Goal: Task Accomplishment & Management: Use online tool/utility

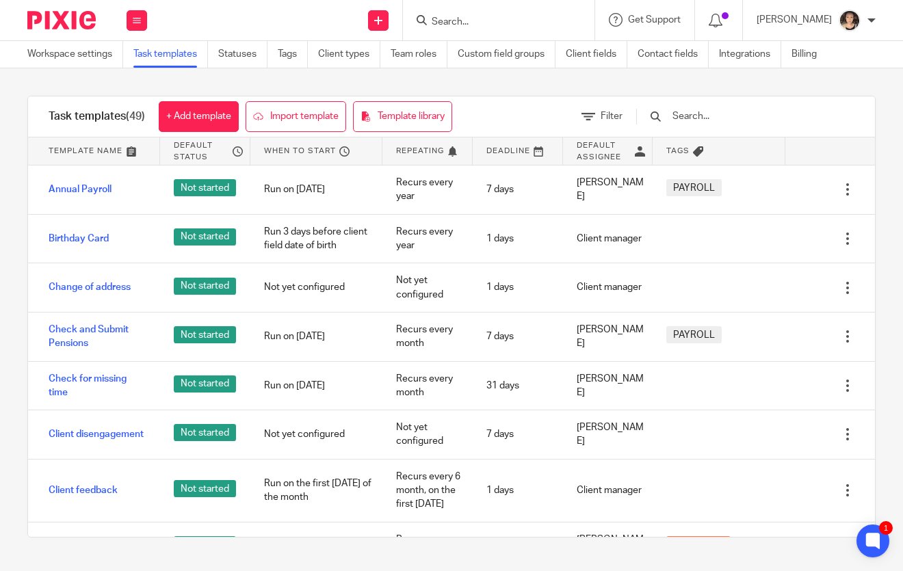
click at [490, 14] on form at bounding box center [503, 20] width 146 height 17
click at [474, 27] on input "Search" at bounding box center [491, 22] width 123 height 12
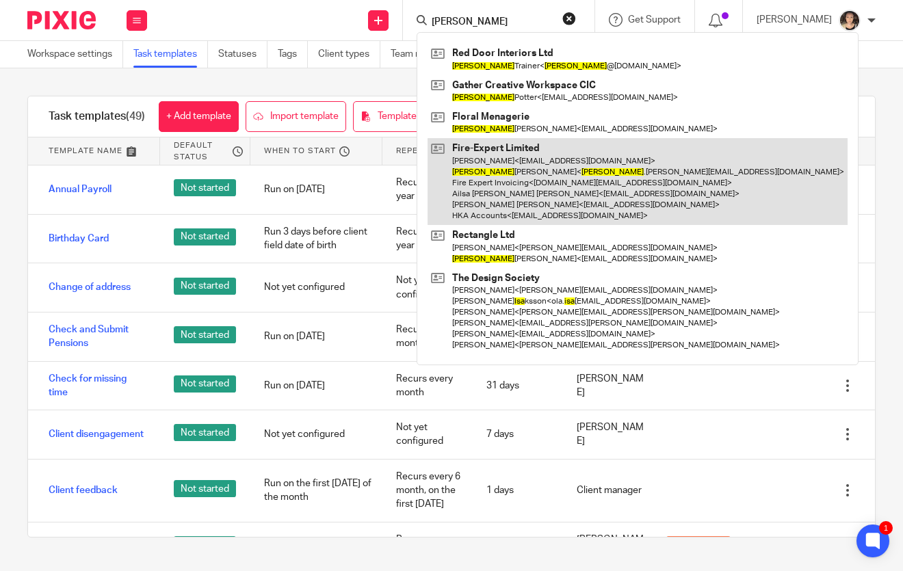
type input "lisa"
click at [519, 149] on link at bounding box center [637, 181] width 420 height 87
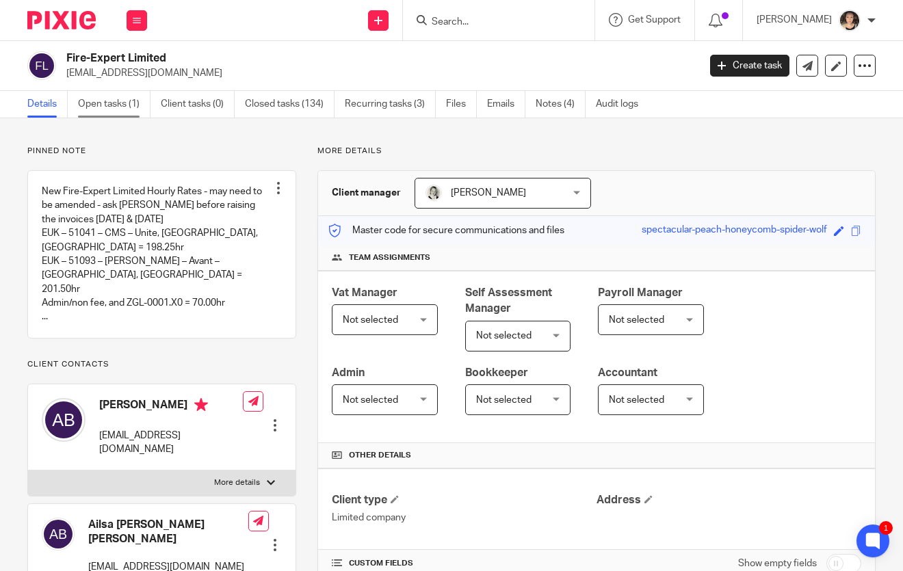
click at [117, 102] on link "Open tasks (1)" at bounding box center [114, 104] width 72 height 27
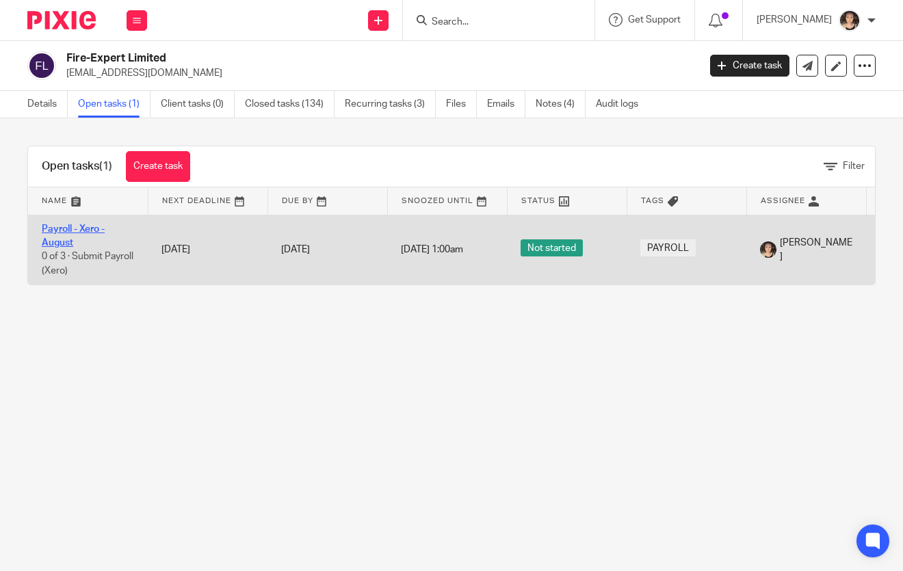
click at [62, 228] on link "Payroll - Xero - August" at bounding box center [73, 235] width 63 height 23
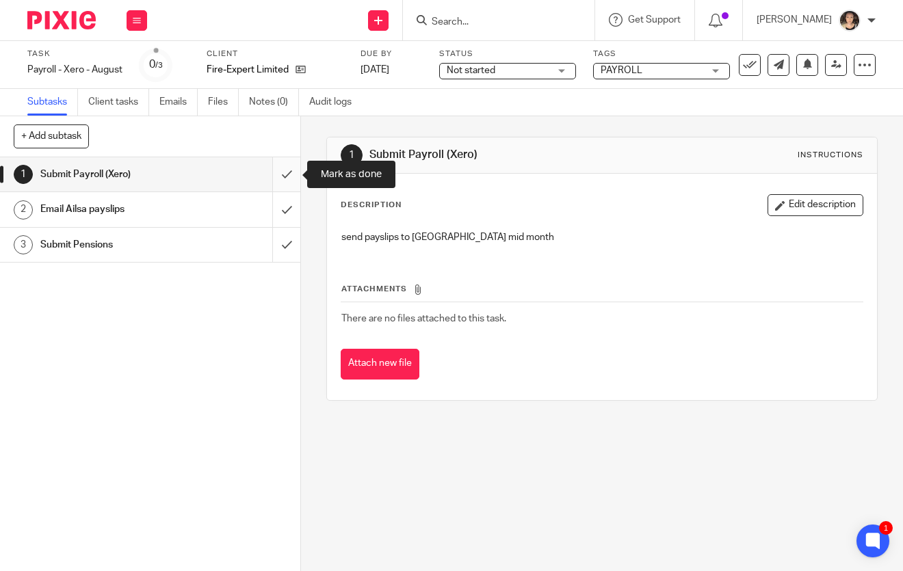
click at [283, 176] on input "submit" at bounding box center [150, 174] width 300 height 34
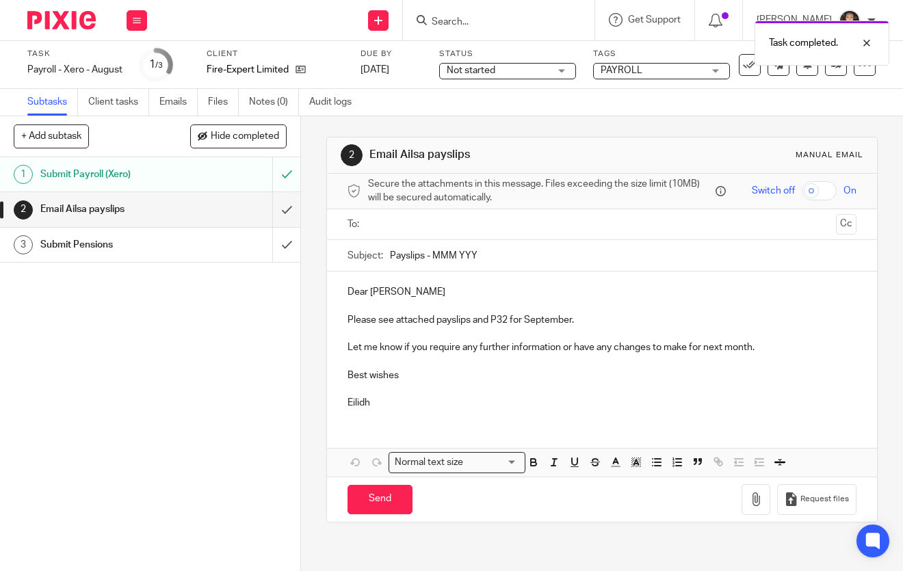
click at [418, 230] on input "text" at bounding box center [602, 225] width 458 height 16
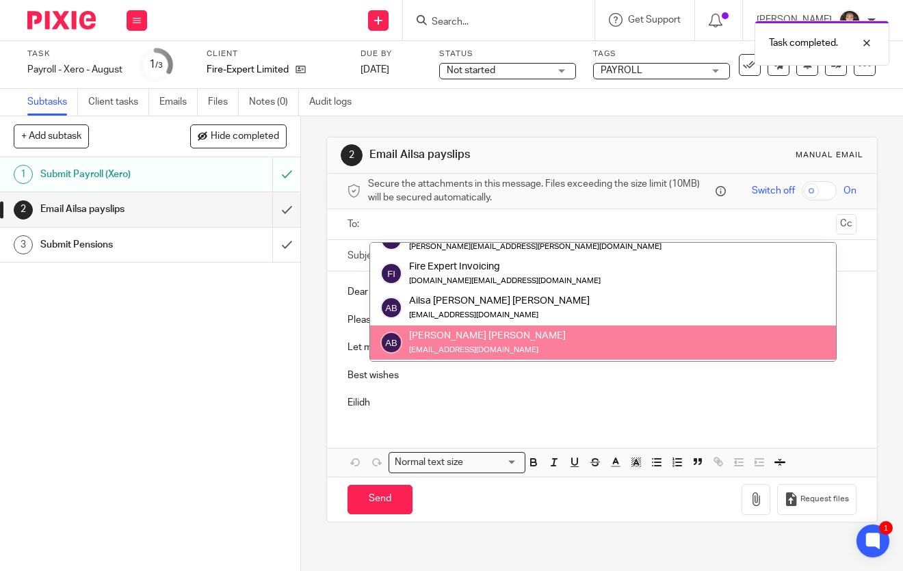
scroll to position [92, 0]
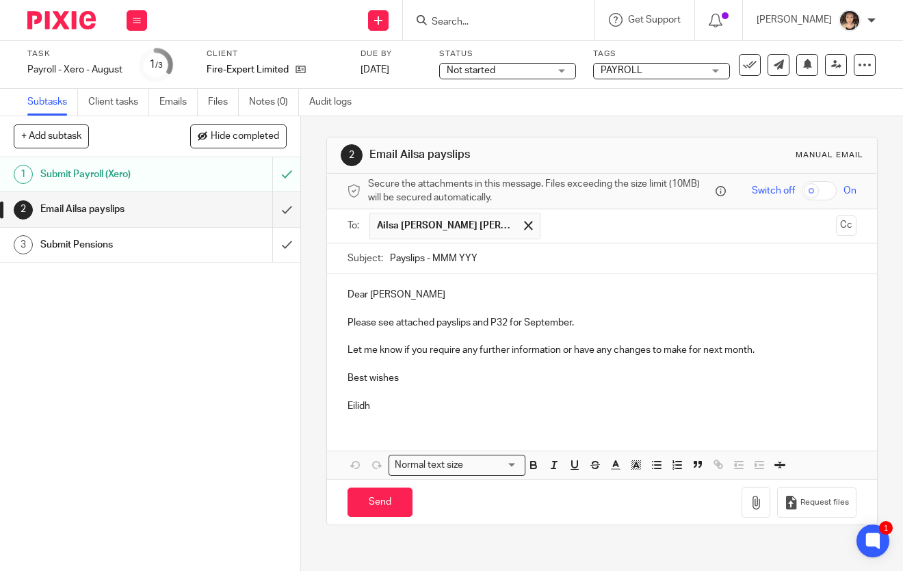
click at [494, 254] on input "Payslips - MMM YYY" at bounding box center [623, 258] width 467 height 31
type input "Payslips - [DATE]"
drag, startPoint x: 598, startPoint y: 325, endPoint x: 527, endPoint y: 324, distance: 71.1
click at [527, 324] on p "Please see attached payslips and P32 for September." at bounding box center [602, 323] width 510 height 14
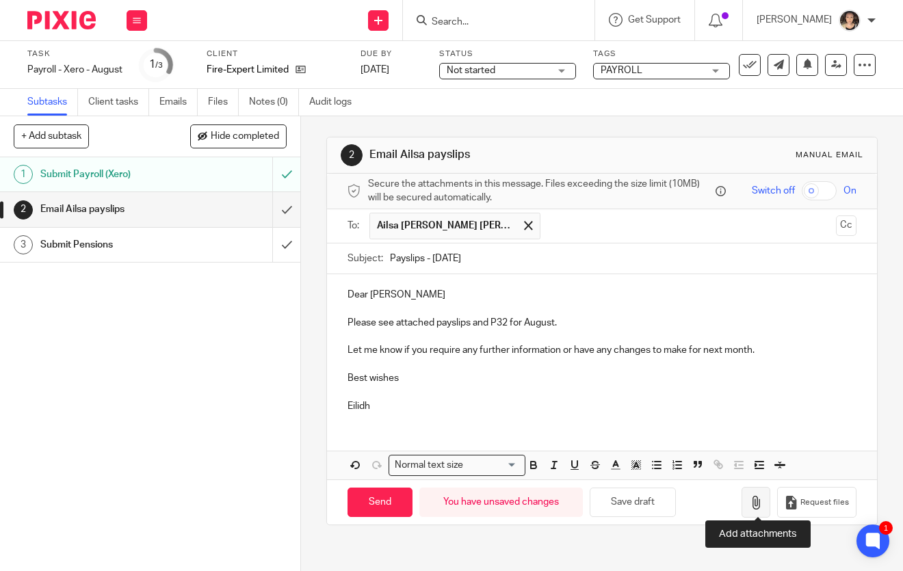
click at [758, 496] on icon "button" at bounding box center [756, 503] width 14 height 14
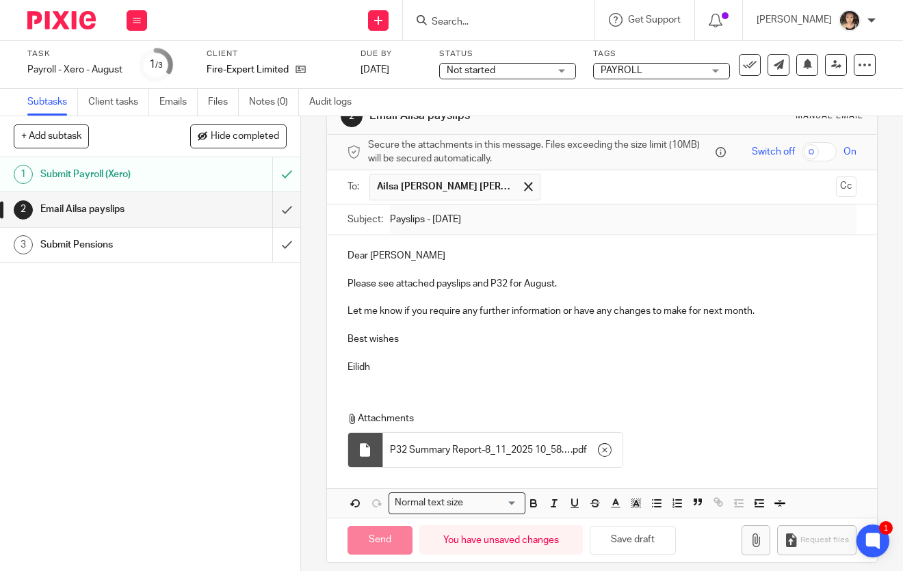
scroll to position [46, 0]
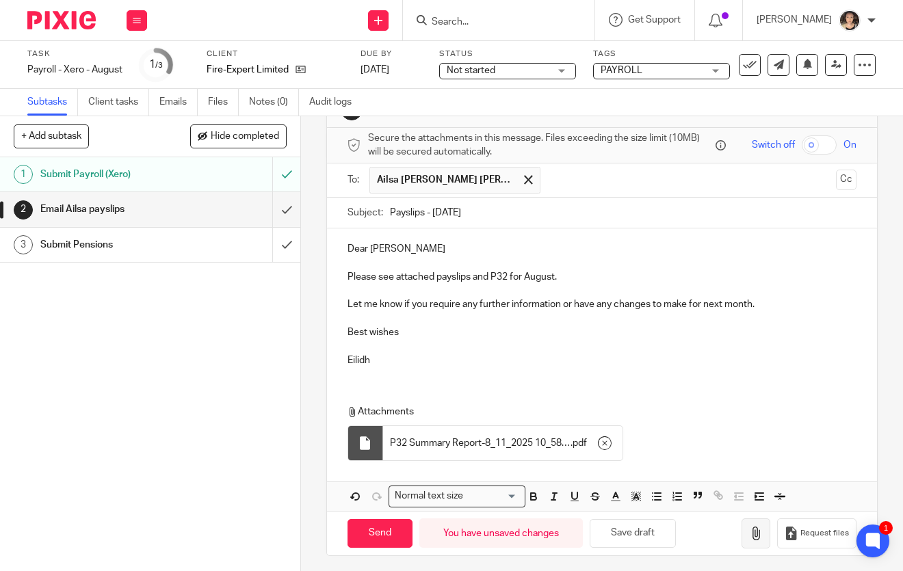
click at [763, 527] on icon "button" at bounding box center [756, 534] width 14 height 14
click at [815, 143] on input "checkbox" at bounding box center [819, 144] width 35 height 19
click at [579, 274] on p "Please see attached payslips and P32 for August." at bounding box center [602, 277] width 510 height 14
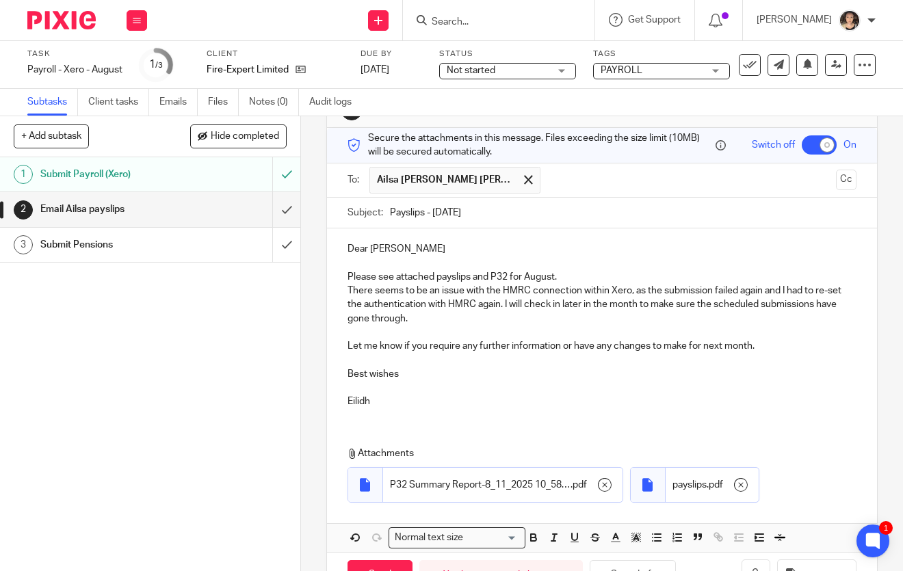
scroll to position [88, 0]
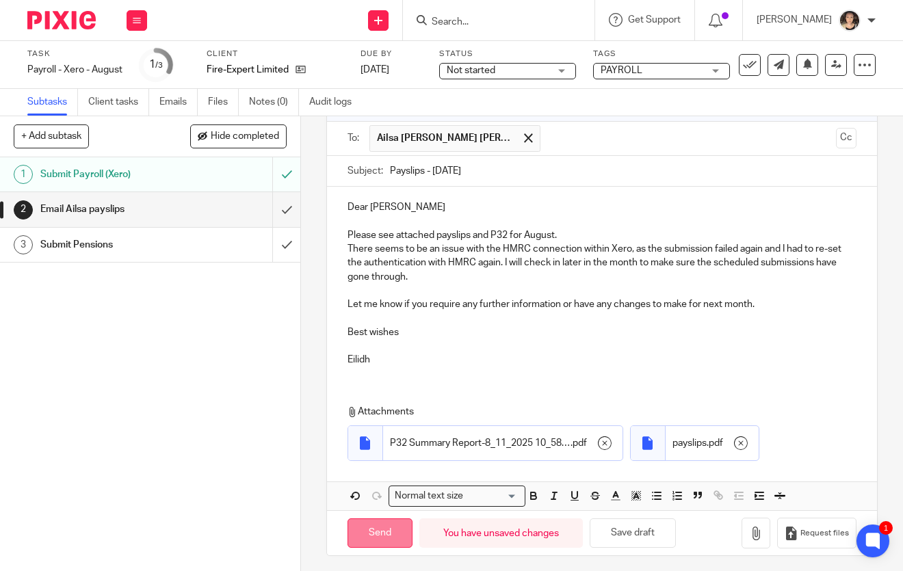
click at [384, 527] on input "Send" at bounding box center [379, 532] width 65 height 29
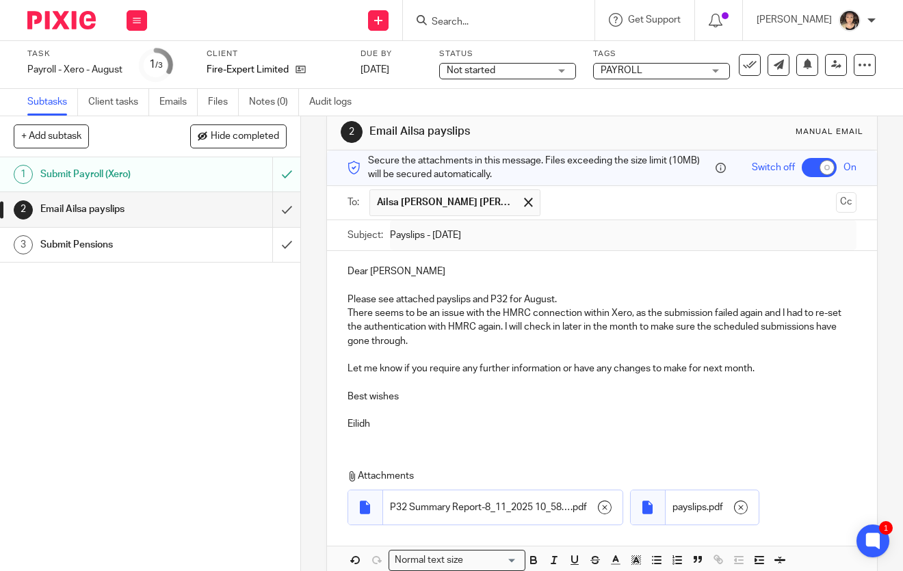
scroll to position [0, 0]
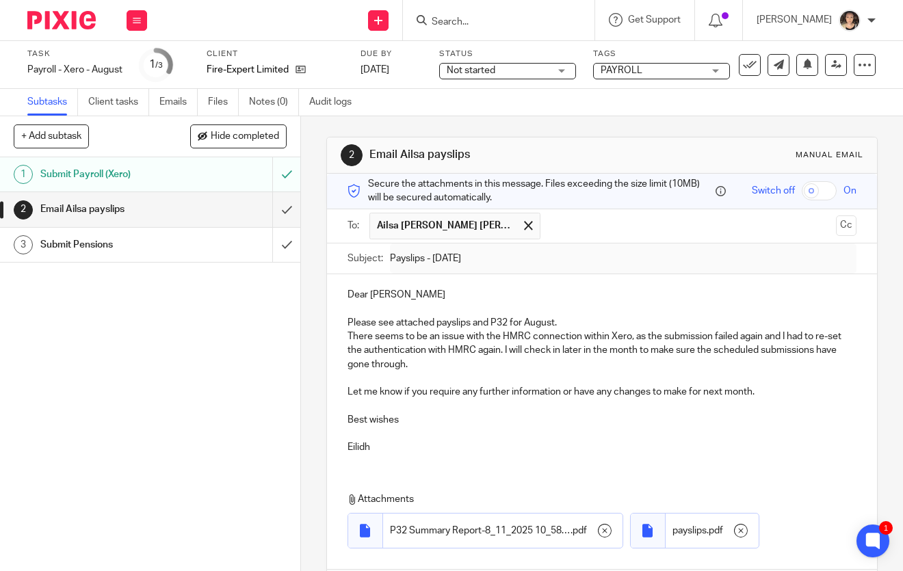
checkbox input "false"
type input "Sent"
